Goal: Information Seeking & Learning: Learn about a topic

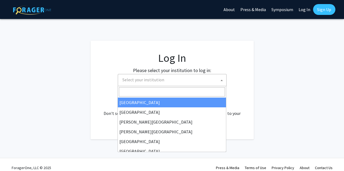
click at [154, 83] on span "Select your institution" at bounding box center [173, 79] width 106 height 11
select select "34"
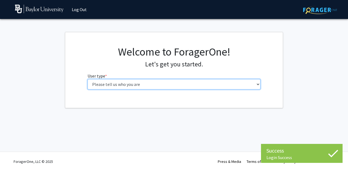
click at [164, 83] on select "Please tell us who you are Undergraduate Student Master's Student Doctoral Cand…" at bounding box center [173, 84] width 173 height 10
select select "1: undergrad"
click at [87, 79] on select "Please tell us who you are Undergraduate Student Master's Student Doctoral Cand…" at bounding box center [173, 84] width 173 height 10
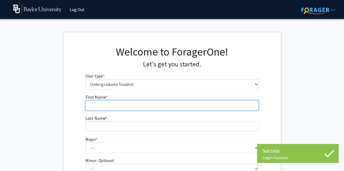
click at [147, 105] on input "First Name * required" at bounding box center [171, 106] width 173 height 10
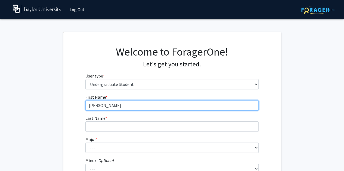
type input "Rachel"
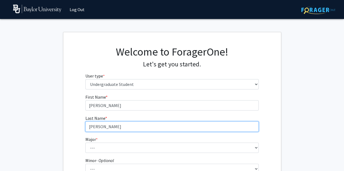
type input "Chapman"
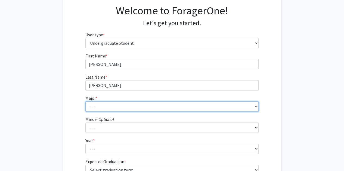
scroll to position [88, 0]
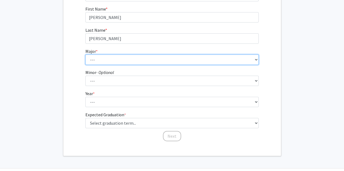
click at [95, 61] on select "--- Accounting American Studies Anthropology Apparel Design & Product Developme…" at bounding box center [171, 60] width 173 height 10
select select "42: 2707"
click at [85, 55] on select "--- Accounting American Studies Anthropology Apparel Design & Product Developme…" at bounding box center [171, 60] width 173 height 10
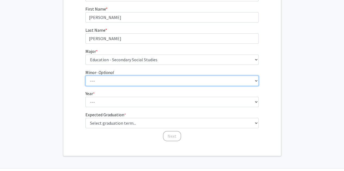
click at [92, 78] on select "--- Advertising American Sign Language American Studies Anthropology Apparel Me…" at bounding box center [171, 81] width 173 height 10
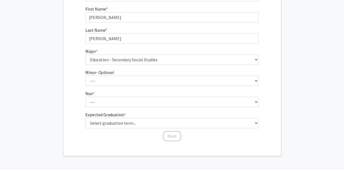
click at [78, 81] on div "First Name * required Rachel Last Name * required Chapman Major * required --- …" at bounding box center [171, 74] width 217 height 136
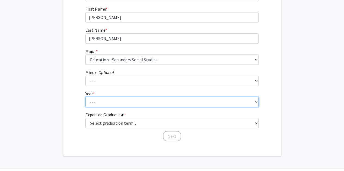
click at [92, 105] on select "--- First-year Sophomore Junior Senior Postbaccalaureate Certificate" at bounding box center [171, 102] width 173 height 10
select select "2: sophomore"
click at [85, 97] on select "--- First-year Sophomore Junior Senior Postbaccalaureate Certificate" at bounding box center [171, 102] width 173 height 10
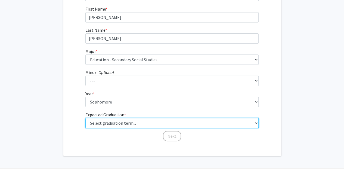
click at [90, 122] on select "Select graduation term... Spring 2025 Summer 2025 Fall 2025 Winter 2025 Spring …" at bounding box center [171, 123] width 173 height 10
select select "13: spring_2028"
click at [85, 118] on select "Select graduation term... Spring 2025 Summer 2025 Fall 2025 Winter 2025 Spring …" at bounding box center [171, 123] width 173 height 10
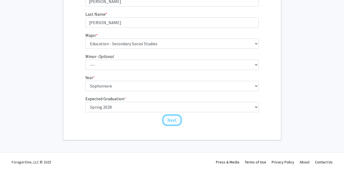
click at [170, 120] on button "Next" at bounding box center [172, 120] width 18 height 10
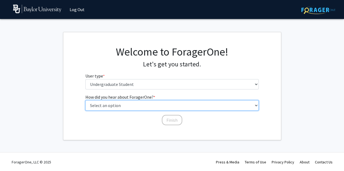
click at [99, 103] on select "Select an option Peer/student recommendation Faculty/staff recommendation Unive…" at bounding box center [171, 106] width 173 height 10
select select "2: faculty_recommendation"
click at [85, 101] on select "Select an option Peer/student recommendation Faculty/staff recommendation Unive…" at bounding box center [171, 106] width 173 height 10
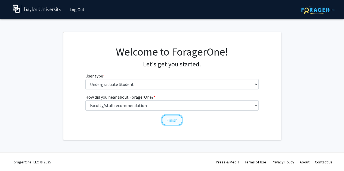
click at [176, 121] on button "Finish" at bounding box center [172, 120] width 20 height 10
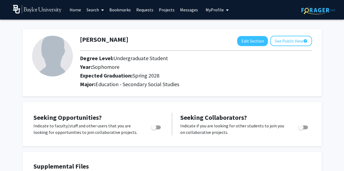
click at [97, 9] on link "Search" at bounding box center [95, 9] width 23 height 19
click at [77, 24] on div "Rachel Chapman Edit Section See Public View help Degree Level: Undergraduate St…" at bounding box center [172, 60] width 299 height 73
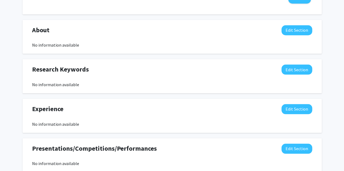
scroll to position [226, 0]
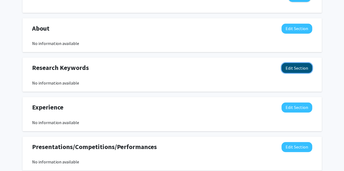
click at [293, 64] on button "Edit Section" at bounding box center [296, 68] width 31 height 10
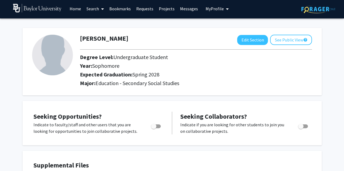
scroll to position [0, 0]
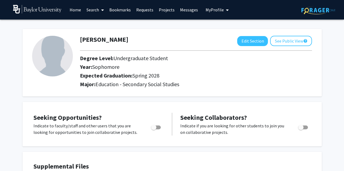
click at [96, 10] on link "Search" at bounding box center [95, 9] width 23 height 19
click at [103, 25] on span "Faculty/Staff" at bounding box center [104, 25] width 40 height 11
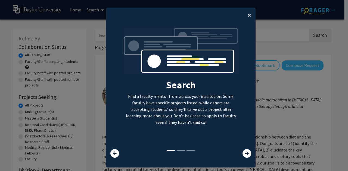
click at [245, 16] on button "×" at bounding box center [249, 15] width 12 height 15
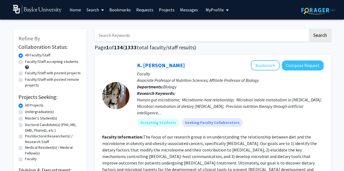
click at [267, 38] on input "Search Keywords" at bounding box center [201, 35] width 213 height 12
click at [309, 29] on button "Search" at bounding box center [320, 35] width 22 height 12
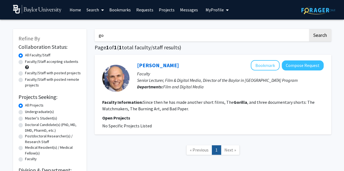
type input "g"
click at [309, 29] on button "Search" at bounding box center [320, 35] width 22 height 12
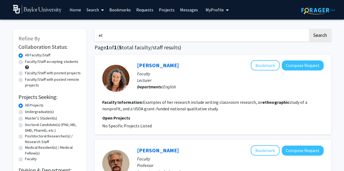
type input "e"
click at [309, 29] on button "Search" at bounding box center [320, 35] width 22 height 12
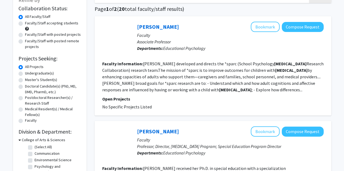
scroll to position [37, 0]
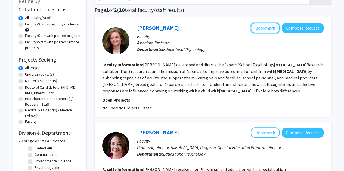
click at [266, 30] on button "Bookmark" at bounding box center [265, 28] width 29 height 10
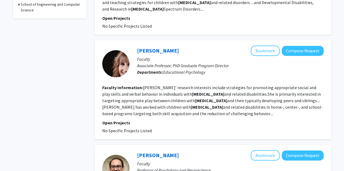
scroll to position [232, 0]
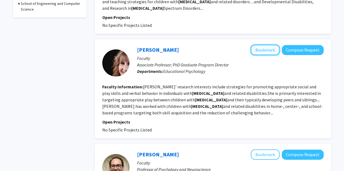
click at [265, 45] on button "Bookmark" at bounding box center [265, 50] width 29 height 10
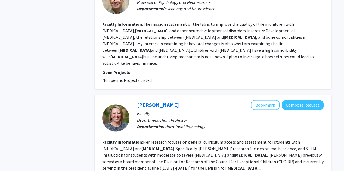
scroll to position [400, 0]
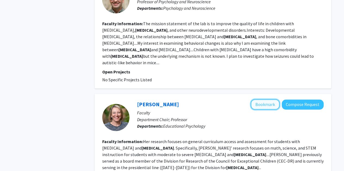
click at [268, 99] on button "Bookmark" at bounding box center [265, 104] width 29 height 10
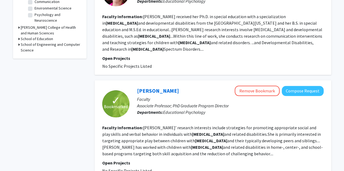
scroll to position [0, 0]
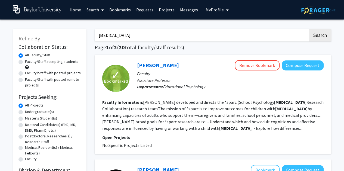
click at [119, 35] on input "autism" at bounding box center [201, 35] width 213 height 12
type input "a"
click at [309, 29] on button "Search" at bounding box center [320, 35] width 22 height 12
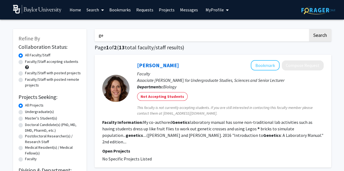
type input "g"
click at [309, 29] on button "Search" at bounding box center [320, 35] width 22 height 12
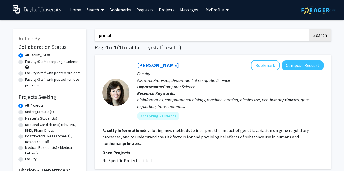
click at [149, 33] on input "primat" at bounding box center [201, 35] width 213 height 12
click at [309, 29] on button "Search" at bounding box center [320, 35] width 22 height 12
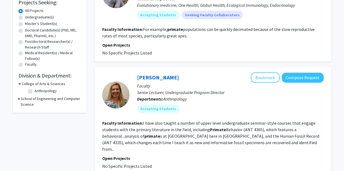
scroll to position [95, 0]
click at [265, 78] on button "Bookmark" at bounding box center [265, 77] width 29 height 10
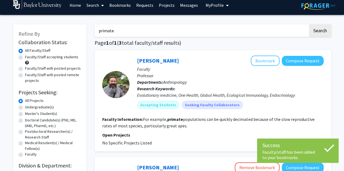
scroll to position [0, 0]
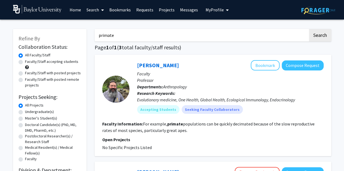
click at [242, 38] on input "primate" at bounding box center [201, 35] width 213 height 12
type input "p"
type input "nonverbal communication"
click at [309, 29] on button "Search" at bounding box center [320, 35] width 22 height 12
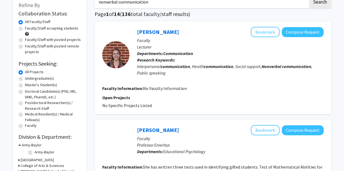
scroll to position [34, 0]
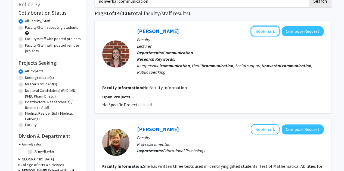
click at [262, 29] on button "Bookmark" at bounding box center [265, 31] width 29 height 10
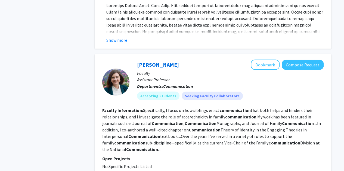
scroll to position [694, 0]
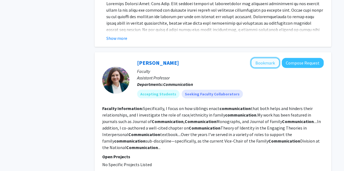
click at [259, 61] on button "Bookmark" at bounding box center [265, 63] width 29 height 10
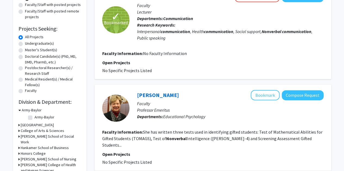
scroll to position [0, 0]
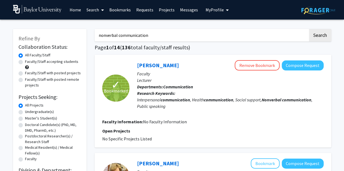
click at [213, 10] on span "My Profile" at bounding box center [214, 9] width 18 height 5
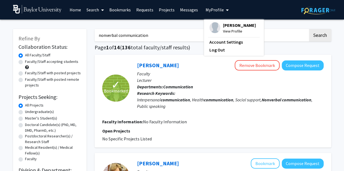
click at [214, 26] on img at bounding box center [214, 27] width 11 height 11
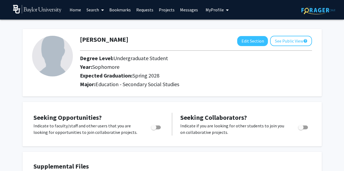
drag, startPoint x: 50, startPoint y: 56, endPoint x: 42, endPoint y: 44, distance: 14.5
click at [42, 44] on img at bounding box center [52, 56] width 41 height 41
click at [41, 46] on img at bounding box center [52, 56] width 41 height 41
click at [46, 51] on img at bounding box center [52, 56] width 41 height 41
click at [249, 43] on button "Edit Section" at bounding box center [252, 41] width 31 height 10
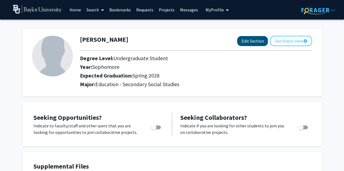
select select "sophomore"
select select "41: spring_2028"
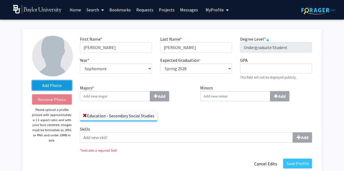
click at [58, 84] on label "Add Photo" at bounding box center [52, 86] width 40 height 10
click at [0, 0] on input "Add Photo" at bounding box center [0, 0] width 0 height 0
click at [93, 7] on link "Search" at bounding box center [95, 9] width 23 height 19
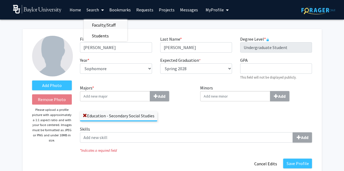
click at [106, 27] on span "Faculty/Staff" at bounding box center [104, 25] width 40 height 11
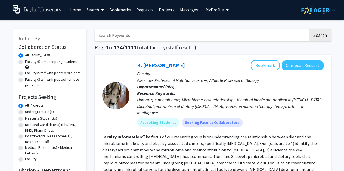
click at [221, 10] on span "My Profile" at bounding box center [214, 9] width 18 height 5
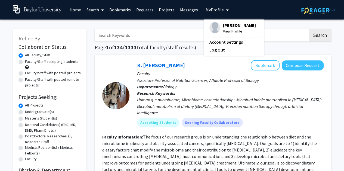
click at [228, 25] on span "Rachel Chapman" at bounding box center [239, 25] width 33 height 6
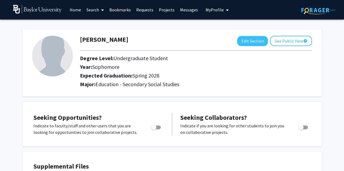
click at [43, 46] on img at bounding box center [52, 56] width 41 height 41
click at [249, 41] on button "Edit Section" at bounding box center [252, 41] width 31 height 10
select select "sophomore"
select select "41: spring_2028"
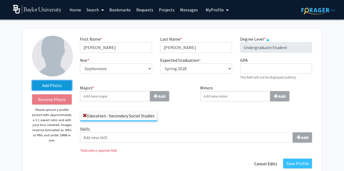
click at [49, 83] on label "Add Photo" at bounding box center [52, 86] width 40 height 10
click at [0, 0] on input "Add Photo" at bounding box center [0, 0] width 0 height 0
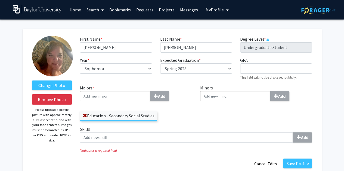
click at [58, 55] on img at bounding box center [52, 56] width 41 height 41
click at [53, 57] on img at bounding box center [52, 56] width 41 height 41
click at [49, 52] on img at bounding box center [52, 56] width 41 height 41
click at [43, 65] on img at bounding box center [52, 56] width 41 height 41
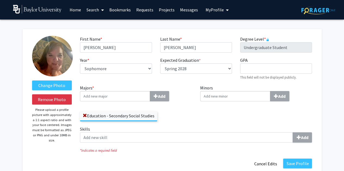
click at [43, 65] on img at bounding box center [52, 56] width 41 height 41
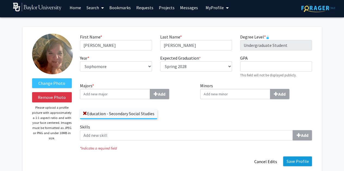
scroll to position [1, 0]
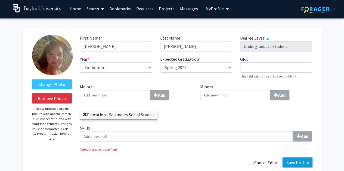
click at [295, 161] on button "Save Profile" at bounding box center [297, 163] width 29 height 10
